Goal: Task Accomplishment & Management: Manage account settings

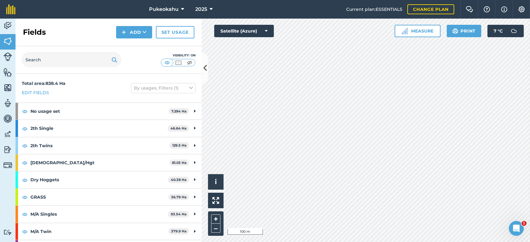
scroll to position [14, 0]
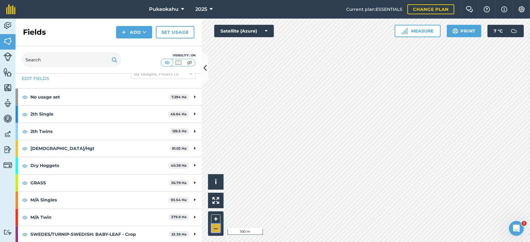
click at [216, 231] on button "–" at bounding box center [215, 228] width 9 height 9
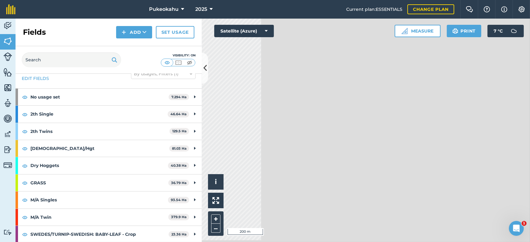
scroll to position [12, 0]
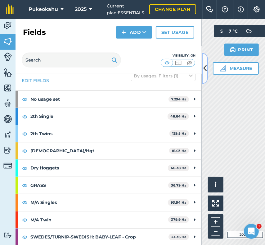
click at [204, 77] on button at bounding box center [205, 68] width 6 height 31
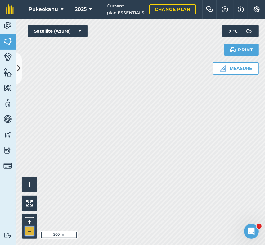
click at [30, 230] on button "–" at bounding box center [29, 230] width 9 height 9
click at [90, 7] on icon at bounding box center [90, 9] width 3 height 7
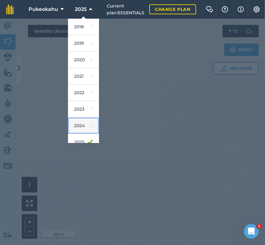
drag, startPoint x: 87, startPoint y: 120, endPoint x: 78, endPoint y: 123, distance: 9.3
click at [78, 123] on link "2024" at bounding box center [83, 125] width 31 height 16
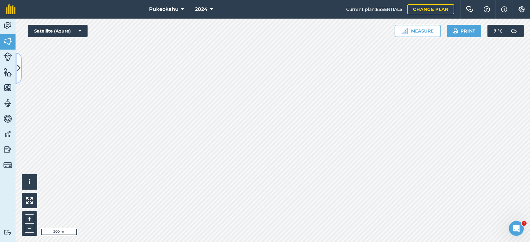
click at [18, 63] on icon at bounding box center [18, 68] width 3 height 11
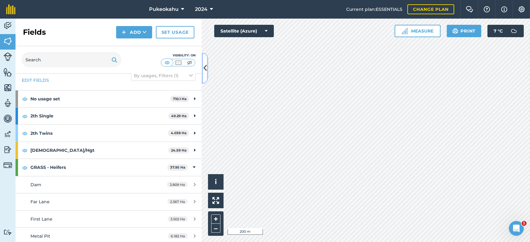
scroll to position [0, 0]
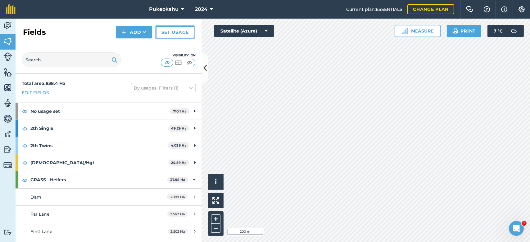
click at [167, 31] on link "Set usage" at bounding box center [175, 32] width 38 height 12
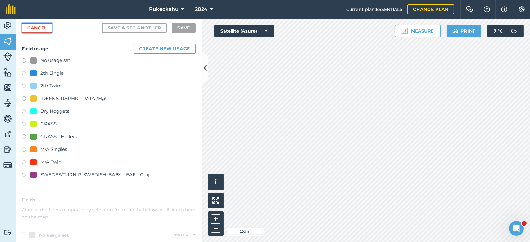
click at [41, 29] on link "Cancel" at bounding box center [37, 28] width 31 height 10
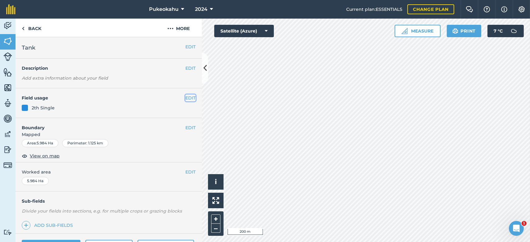
click at [188, 98] on button "EDIT" at bounding box center [190, 98] width 10 height 7
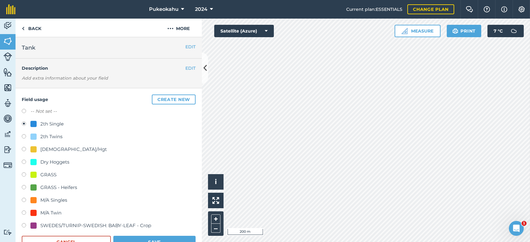
click at [50, 111] on label "-- Not set --" at bounding box center [43, 111] width 26 height 7
radio input "true"
radio input "false"
click at [171, 239] on button "Save" at bounding box center [154, 242] width 82 height 12
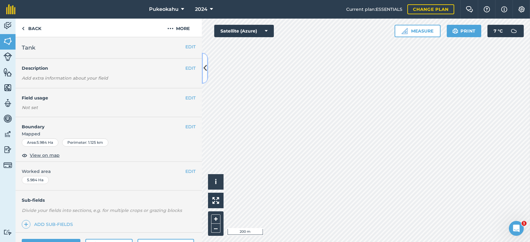
click at [206, 70] on icon at bounding box center [204, 68] width 3 height 11
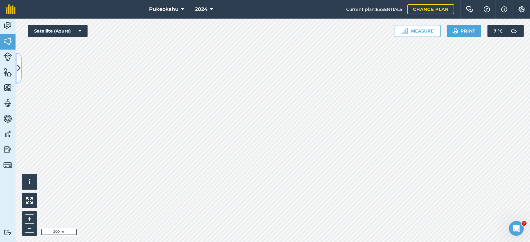
click at [20, 73] on button at bounding box center [19, 68] width 6 height 31
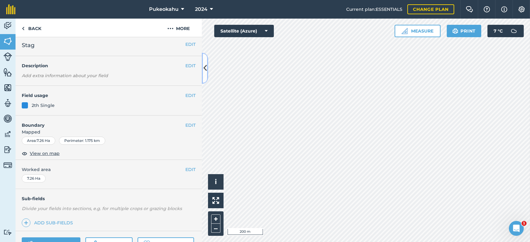
scroll to position [2, 0]
click at [185, 93] on button "EDIT" at bounding box center [190, 96] width 10 height 7
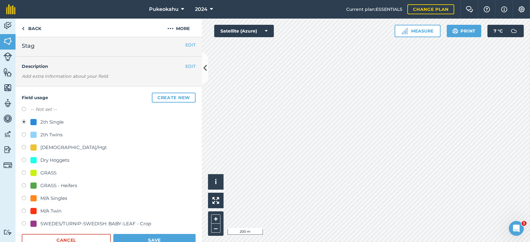
click at [23, 111] on label at bounding box center [26, 110] width 9 height 6
radio input "true"
radio input "false"
click at [138, 238] on button "Save" at bounding box center [154, 240] width 82 height 12
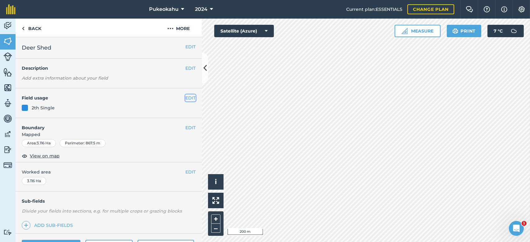
click at [185, 97] on button "EDIT" at bounding box center [190, 98] width 10 height 7
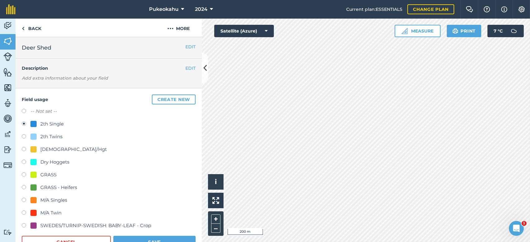
click at [26, 123] on label at bounding box center [26, 125] width 9 height 6
click at [25, 112] on label at bounding box center [26, 112] width 9 height 6
radio input "true"
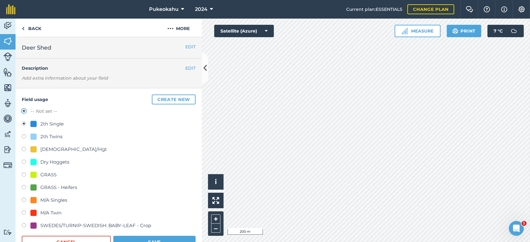
radio input "false"
click at [185, 240] on button "Save" at bounding box center [154, 242] width 82 height 12
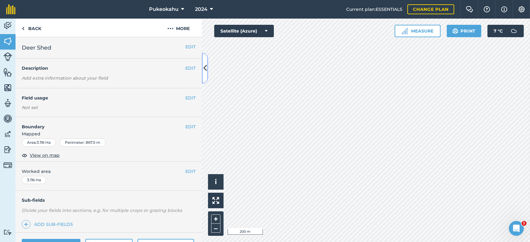
click at [205, 73] on icon at bounding box center [204, 68] width 3 height 11
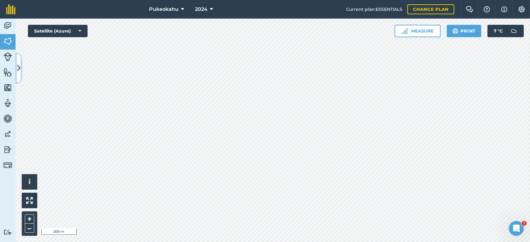
click at [18, 67] on icon at bounding box center [18, 68] width 3 height 11
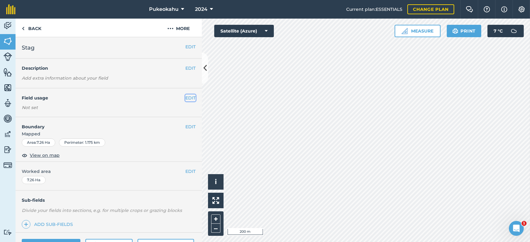
click at [186, 98] on button "EDIT" at bounding box center [190, 98] width 10 height 7
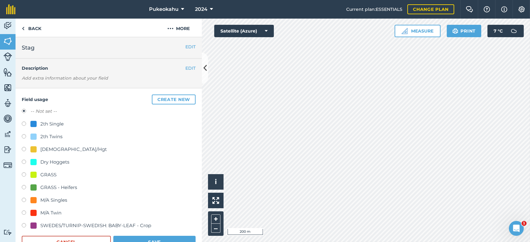
click at [39, 124] on div "2th Single" at bounding box center [46, 123] width 33 height 7
radio input "true"
radio input "false"
click at [134, 237] on button "Save" at bounding box center [154, 242] width 82 height 12
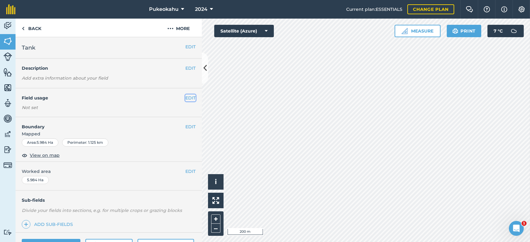
click at [185, 98] on button "EDIT" at bounding box center [190, 98] width 10 height 7
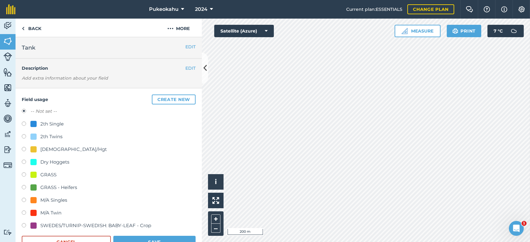
click at [40, 126] on div "2th Single" at bounding box center [46, 123] width 33 height 7
radio input "true"
radio input "false"
click at [137, 240] on button "Save" at bounding box center [154, 242] width 82 height 12
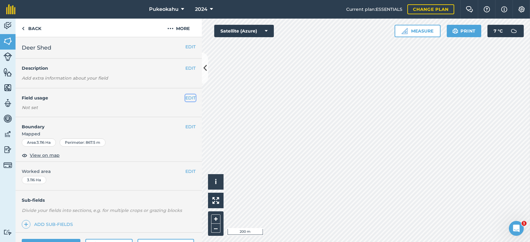
click at [189, 98] on button "EDIT" at bounding box center [190, 98] width 10 height 7
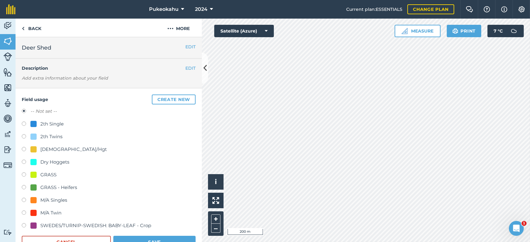
click at [49, 124] on div "2th Single" at bounding box center [51, 123] width 23 height 7
radio input "true"
radio input "false"
click at [127, 239] on button "Save" at bounding box center [154, 242] width 82 height 12
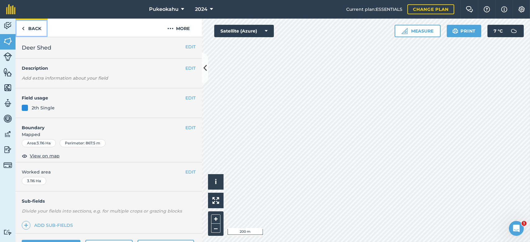
click at [39, 28] on link "Back" at bounding box center [32, 28] width 32 height 18
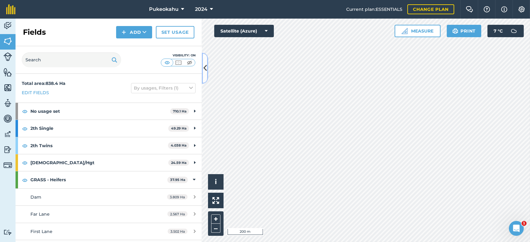
click at [206, 64] on icon at bounding box center [204, 68] width 3 height 11
